Goal: Find specific page/section

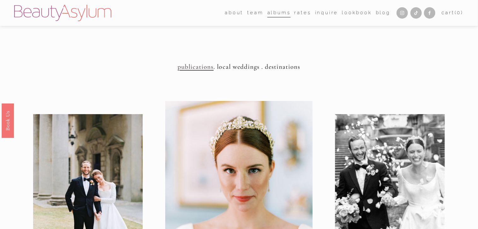
click at [256, 13] on span "team" at bounding box center [255, 13] width 16 height 9
click at [0, 0] on span "Destination" at bounding box center [0, 0] width 0 height 0
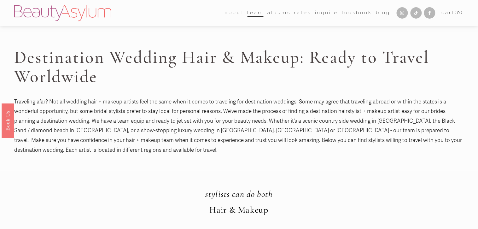
click at [77, 12] on img at bounding box center [62, 13] width 97 height 16
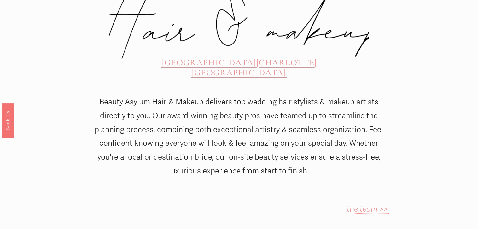
scroll to position [307, 0]
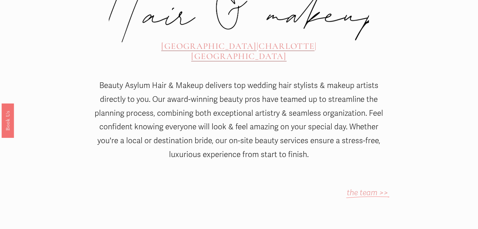
click at [259, 41] on span "CHARLOTTE" at bounding box center [287, 46] width 56 height 11
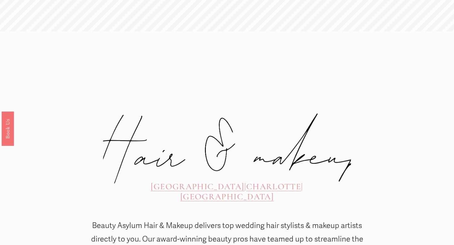
scroll to position [0, 0]
